Goal: Task Accomplishment & Management: Use online tool/utility

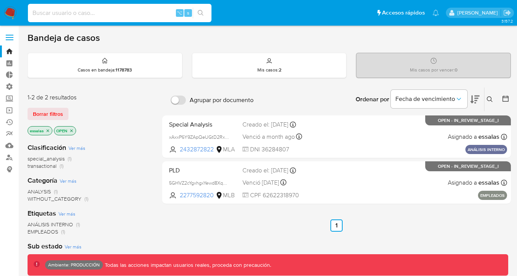
click at [135, 11] on input at bounding box center [119, 13] width 183 height 10
paste input "R0OO7K4O19pklFemylIMpvVz"
type input "R0OO7K4O19pklFemylIMpvVz"
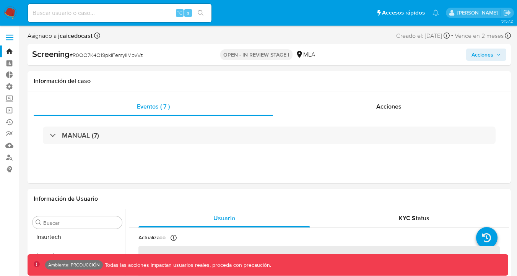
scroll to position [360, 0]
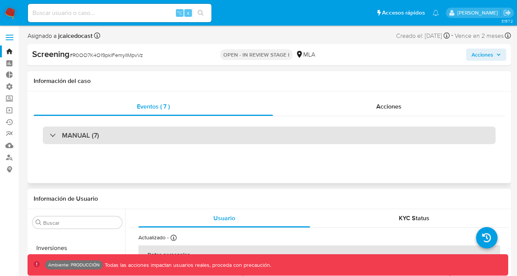
click at [230, 135] on div "MANUAL (7)" at bounding box center [269, 135] width 452 height 18
select select "10"
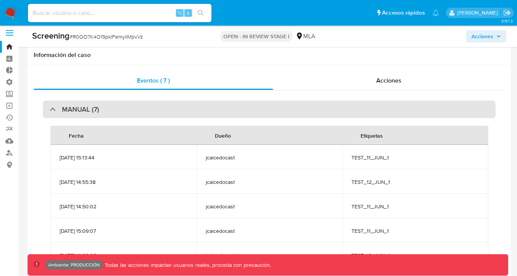
scroll to position [0, 0]
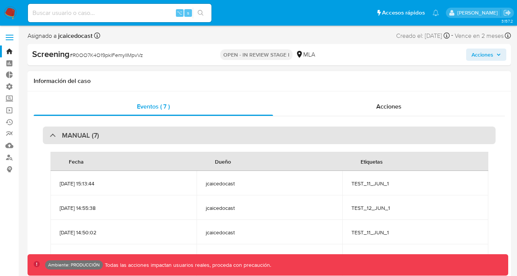
click at [291, 135] on div "MANUAL (7)" at bounding box center [269, 135] width 452 height 18
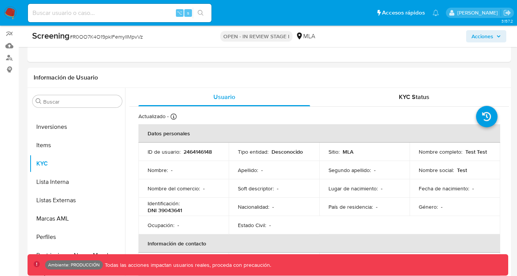
click at [10, 20] on nav "Pausado Ver notificaciones ⌥ s Accesos rápidos Presiona las siguientes teclas p…" at bounding box center [258, 13] width 517 height 26
click at [14, 15] on img at bounding box center [10, 12] width 13 height 13
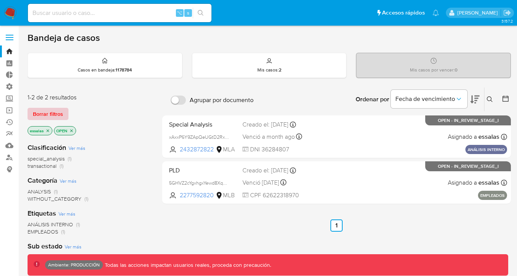
click at [63, 114] on button "Borrar filtros" at bounding box center [48, 114] width 41 height 12
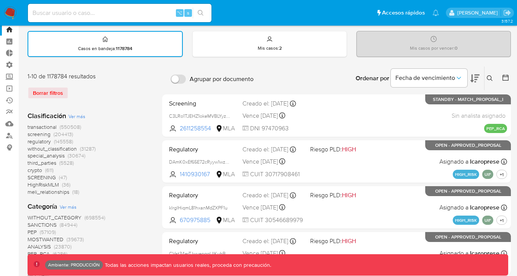
scroll to position [23, 0]
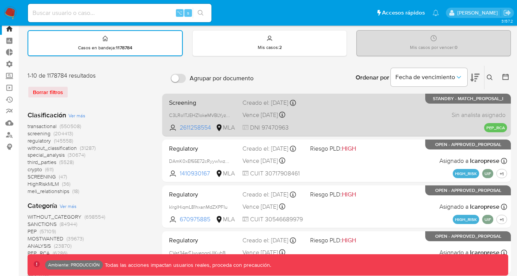
click at [201, 104] on span "Screening" at bounding box center [202, 102] width 67 height 10
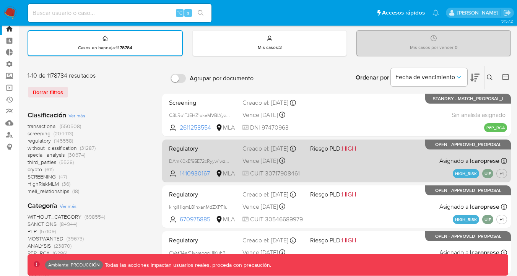
click at [228, 153] on span "Regulatory" at bounding box center [202, 148] width 67 height 10
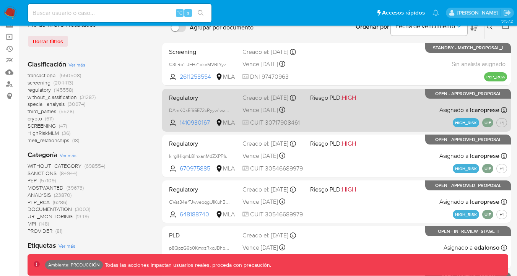
scroll to position [85, 0]
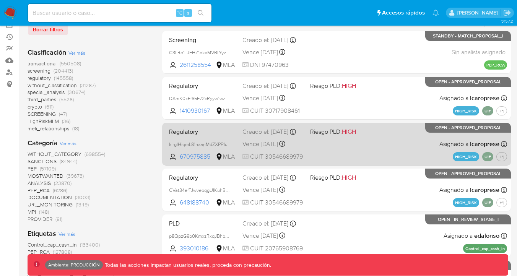
click at [198, 131] on span "Regulatory" at bounding box center [202, 131] width 67 height 10
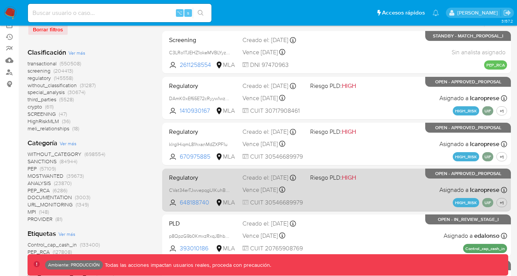
click at [198, 175] on span "Regulatory" at bounding box center [202, 177] width 67 height 10
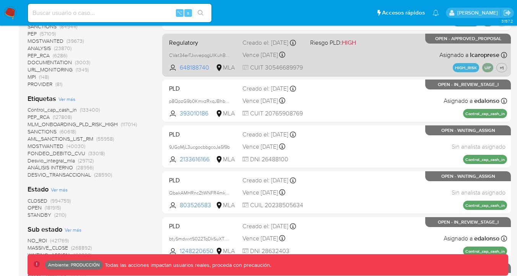
scroll to position [222, 0]
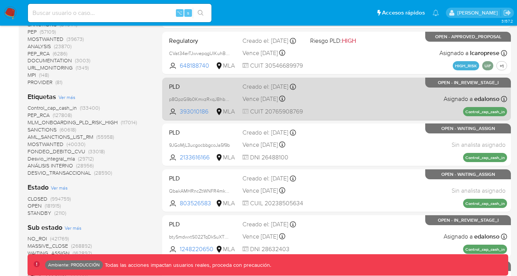
click at [198, 97] on div "PLD p8QpzG9b0KmxzRxqJBhbNdya 393010186 MLA Creado el: 26/06/2025 Creado el: 26/…" at bounding box center [336, 98] width 341 height 39
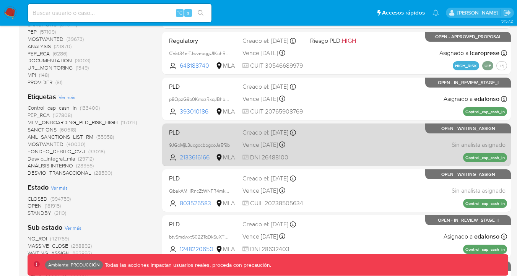
click at [198, 135] on span "PLD" at bounding box center [202, 132] width 67 height 10
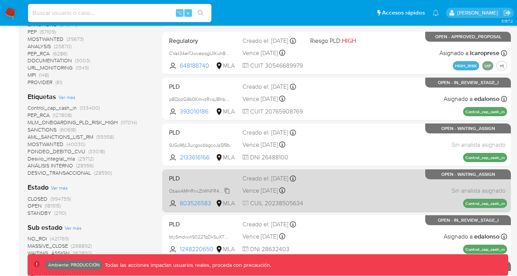
click at [198, 194] on span "QbakAMHRncZtWNFR4mk717fs" at bounding box center [202, 190] width 66 height 8
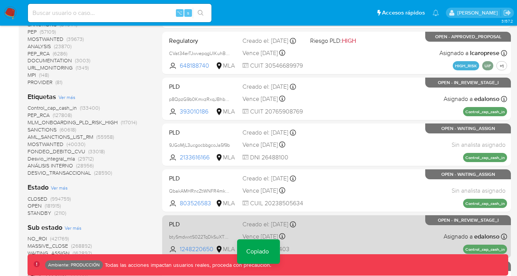
click at [198, 229] on span "PLD" at bounding box center [202, 224] width 67 height 10
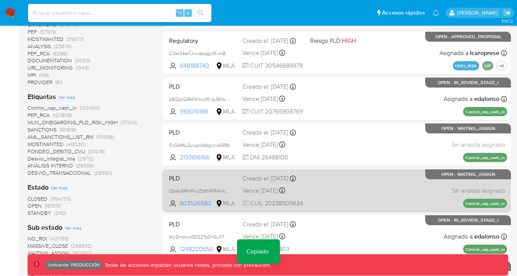
click at [189, 176] on span "PLD" at bounding box center [202, 178] width 67 height 10
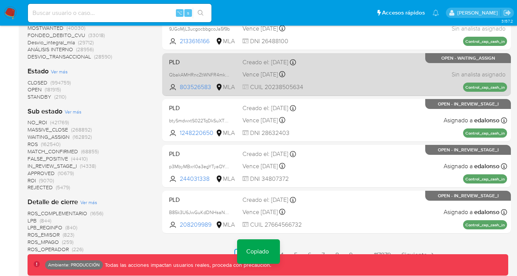
scroll to position [341, 0]
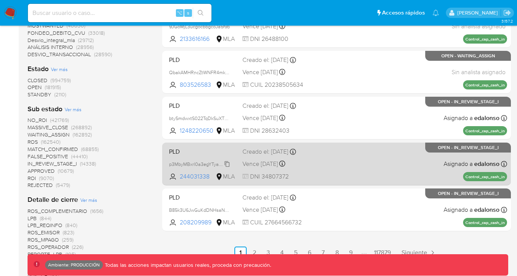
click at [190, 163] on div "p3MbyMBxrl0a3egYTyaOYCEm" at bounding box center [199, 164] width 61 height 8
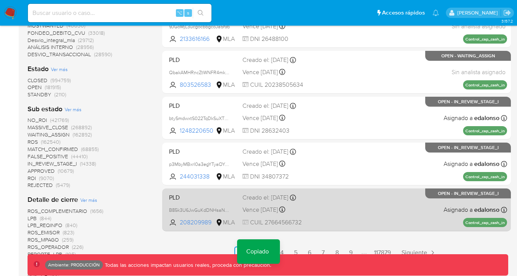
click at [190, 201] on span "PLD" at bounding box center [202, 197] width 67 height 10
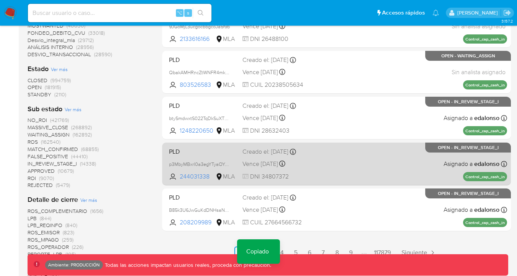
click at [191, 162] on div "PLD p3MbyMBxrl0a3egYTyaOYCEm Copiado Copiado 244031338 MLA Creado el: 26/06/202…" at bounding box center [336, 163] width 341 height 39
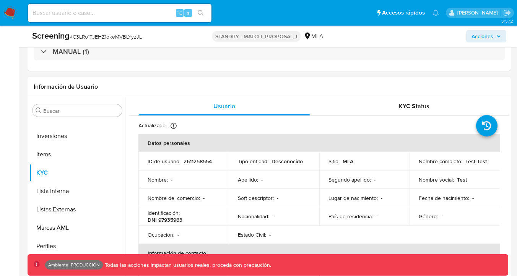
scroll to position [90, 0]
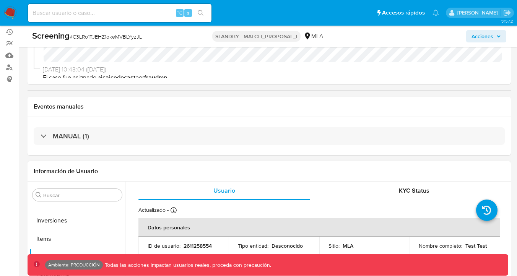
select select "10"
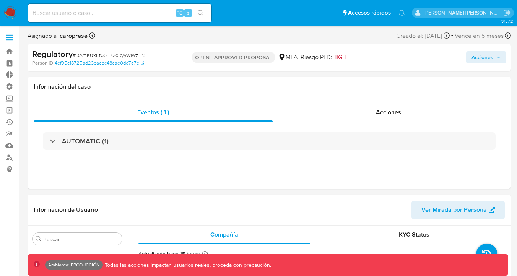
scroll to position [360, 0]
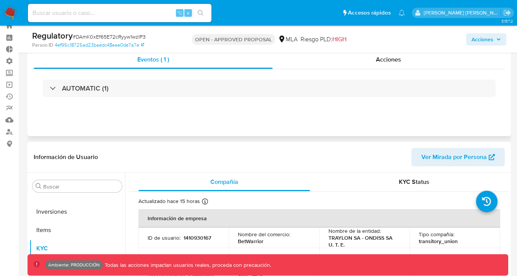
select select "10"
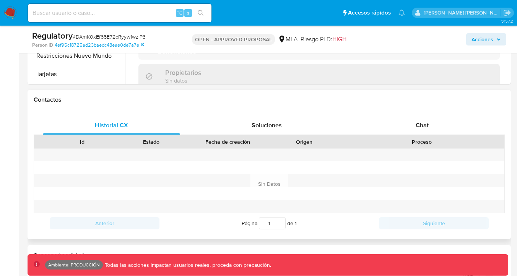
scroll to position [0, 0]
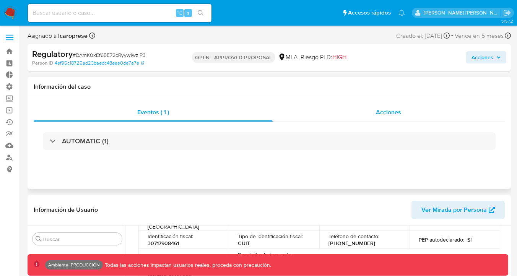
click at [377, 117] on span "Acciones" at bounding box center [388, 112] width 25 height 9
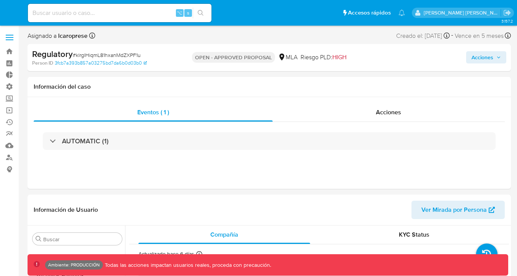
select select "10"
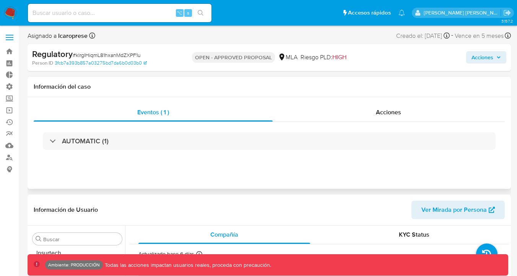
scroll to position [360, 0]
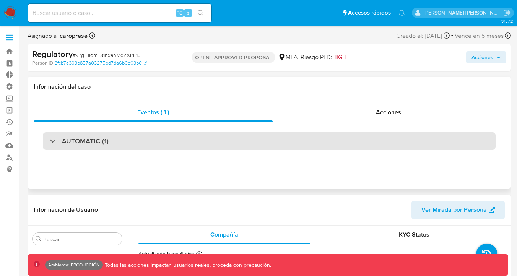
click at [234, 141] on div "AUTOMATIC (1)" at bounding box center [269, 141] width 452 height 18
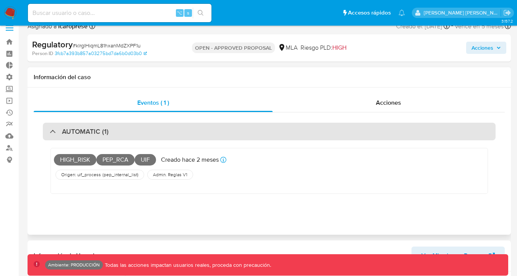
scroll to position [1, 0]
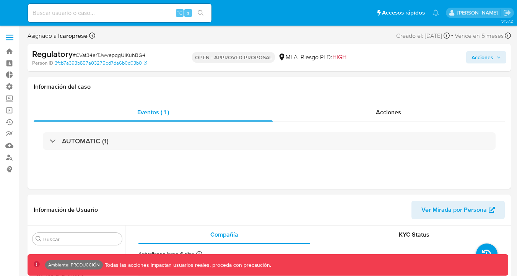
select select "10"
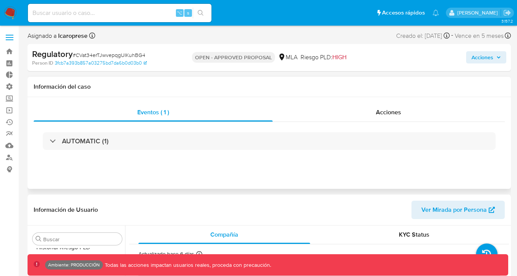
scroll to position [360, 0]
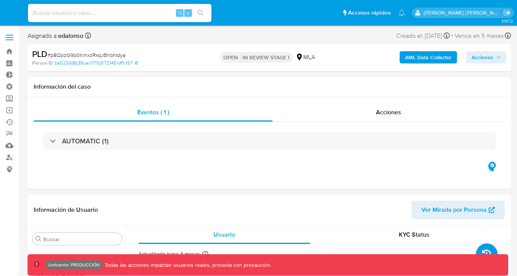
select select "10"
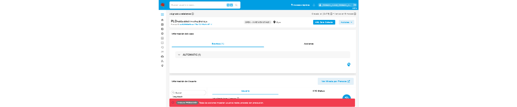
scroll to position [360, 0]
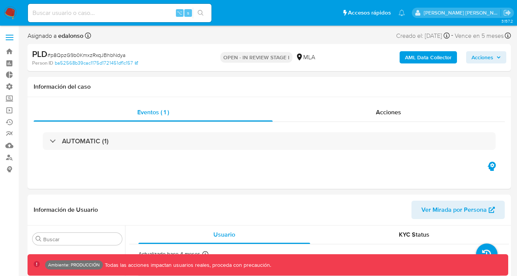
click at [410, 56] on b "AML Data Collector" at bounding box center [428, 57] width 47 height 12
select select "10"
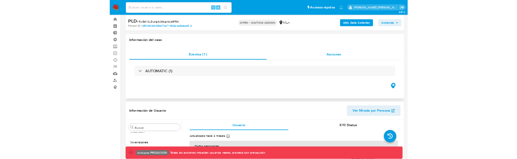
scroll to position [18, 0]
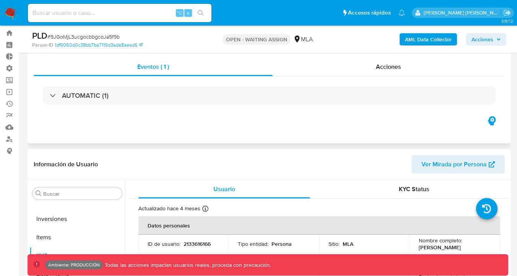
click at [489, 123] on icon "button" at bounding box center [491, 120] width 8 height 9
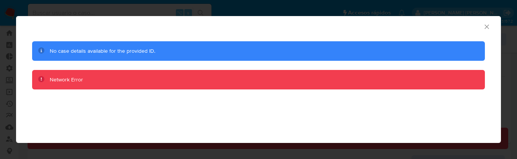
click at [487, 26] on icon "Cerrar ventana" at bounding box center [487, 27] width 8 height 8
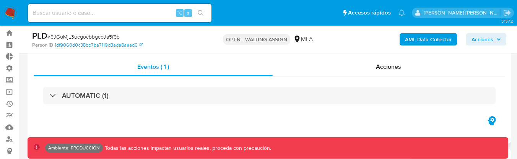
click at [488, 117] on icon "button" at bounding box center [491, 121] width 12 height 12
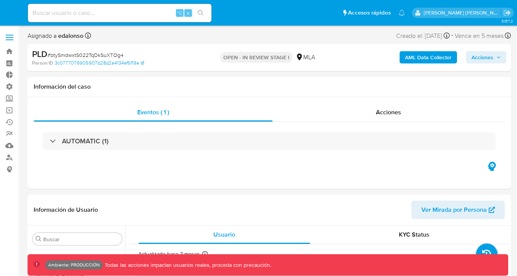
select select "10"
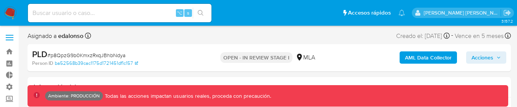
scroll to position [360, 0]
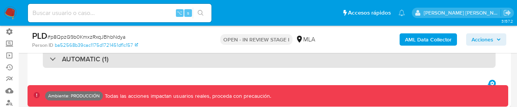
click at [134, 62] on div "AUTOMATIC (1)" at bounding box center [269, 59] width 452 height 18
select select "10"
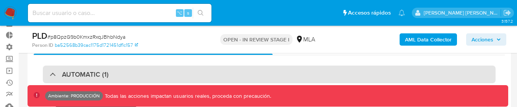
scroll to position [31, 0]
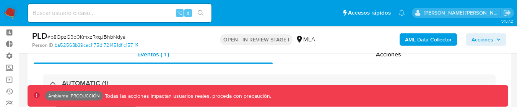
click at [422, 36] on b "AML Data Collector" at bounding box center [428, 39] width 47 height 12
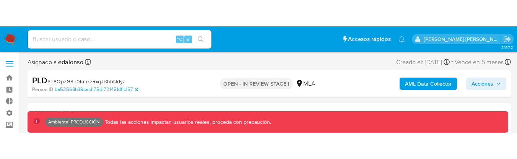
scroll to position [360, 0]
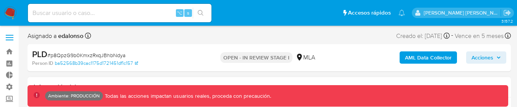
select select "10"
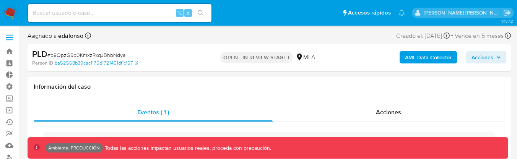
click at [403, 64] on div "AML Data Collector Acciones" at bounding box center [428, 58] width 156 height 18
click at [409, 61] on b "AML Data Collector" at bounding box center [428, 57] width 47 height 12
select select "10"
click at [428, 62] on b "AML Data Collector" at bounding box center [428, 57] width 47 height 12
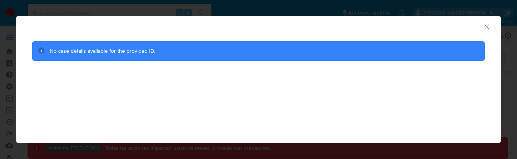
click at [0, 107] on div "AML Data Collector No case details available for the provided ID." at bounding box center [258, 79] width 517 height 159
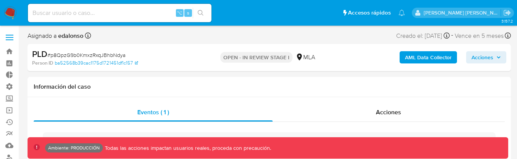
click at [440, 57] on b "AML Data Collector" at bounding box center [428, 57] width 47 height 12
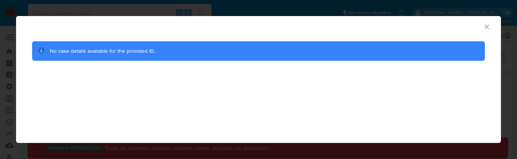
click at [0, 140] on div "AML Data Collector No case details available for the provided ID." at bounding box center [258, 79] width 517 height 159
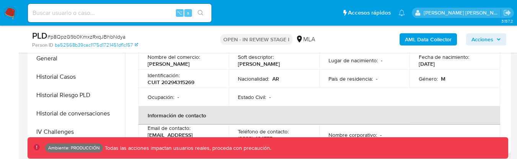
scroll to position [162, 0]
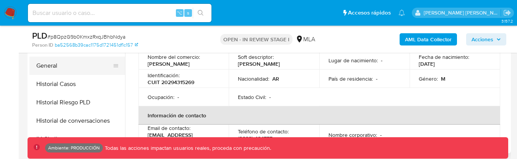
click at [68, 68] on button "General" at bounding box center [73, 66] width 89 height 18
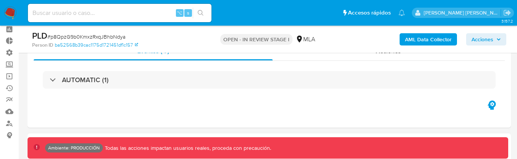
scroll to position [36, 0]
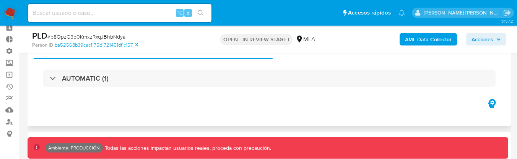
click at [492, 101] on icon "button" at bounding box center [491, 103] width 12 height 12
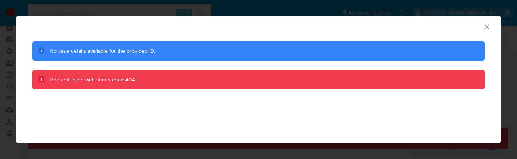
click at [482, 26] on div "Consolidado" at bounding box center [251, 25] width 461 height 8
click at [492, 26] on div "Consolidado" at bounding box center [258, 25] width 485 height 19
click at [491, 26] on div "Consolidado" at bounding box center [258, 25] width 485 height 19
click at [489, 26] on icon "Cerrar ventana" at bounding box center [487, 27] width 8 height 8
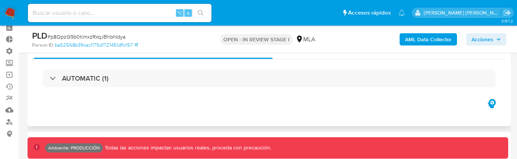
scroll to position [44, 0]
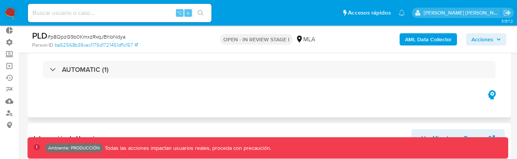
click at [496, 96] on icon "button" at bounding box center [491, 95] width 12 height 12
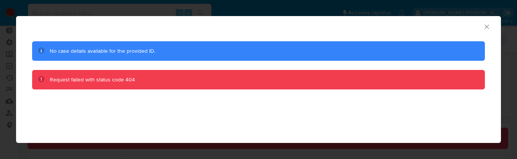
click at [123, 158] on div "Consolidado No case details available for the provided ID. Request failed with …" at bounding box center [258, 79] width 517 height 159
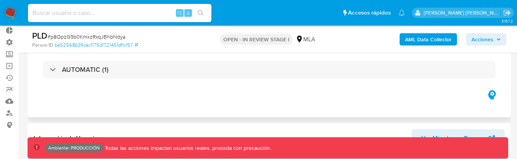
click at [488, 91] on icon "button" at bounding box center [491, 95] width 12 height 12
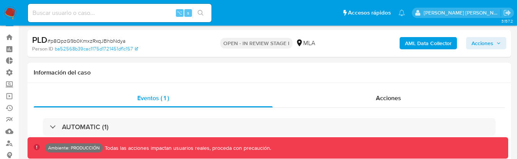
scroll to position [16, 0]
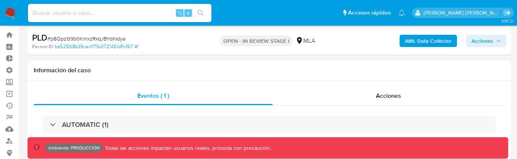
select select "10"
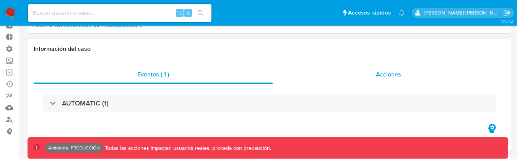
scroll to position [39, 0]
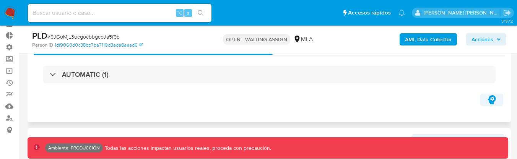
select select "10"
click at [493, 100] on icon "button" at bounding box center [491, 99] width 8 height 9
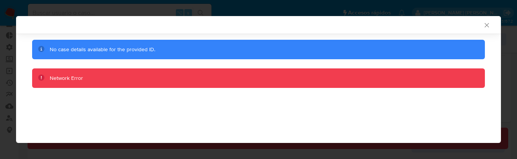
scroll to position [0, 0]
click at [0, 103] on div "Consolidado No case details available for the provided ID. Network Error" at bounding box center [258, 79] width 517 height 159
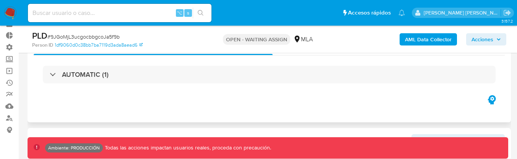
scroll to position [52, 0]
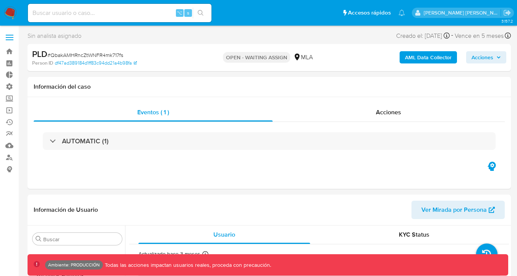
select select "10"
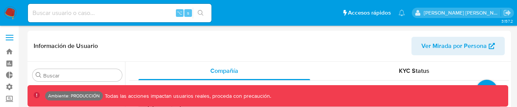
select select "10"
